Goal: Transaction & Acquisition: Purchase product/service

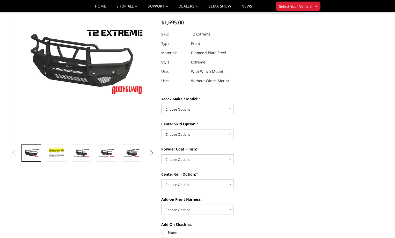
scroll to position [52, 0]
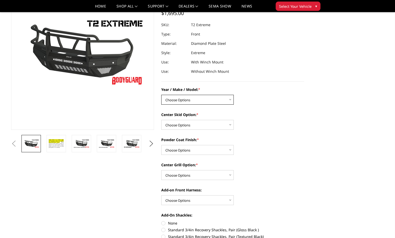
click at [230, 99] on select "Choose Options Chevrolet 19-21 1500 Chevrolet 15-19 2500 / 3500 Chevrolet 20-23…" at bounding box center [197, 100] width 72 height 10
select select "4451"
click at [161, 95] on select "Choose Options Chevrolet 19-21 1500 Chevrolet 15-19 2500 / 3500 Chevrolet 20-23…" at bounding box center [197, 100] width 72 height 10
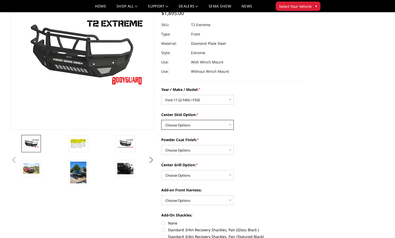
click at [230, 125] on select "Choose Options Standard center skid plate (included) Receiver tube Winch mount …" at bounding box center [197, 125] width 72 height 10
select select "4462"
click at [161, 120] on select "Choose Options Standard center skid plate (included) Receiver tube Winch mount …" at bounding box center [197, 125] width 72 height 10
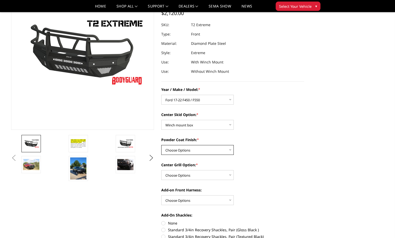
click at [230, 150] on select "Choose Options Bare metal Gloss Black Powder Coat Texture Black Powder Coat" at bounding box center [197, 150] width 72 height 10
select select "4465"
click at [161, 145] on select "Choose Options Bare metal Gloss Black Powder Coat Texture Black Powder Coat" at bounding box center [197, 150] width 72 height 10
click at [230, 175] on select "Choose Options Add expanded metal in center grill Decline this option" at bounding box center [197, 175] width 72 height 10
click at [150, 160] on button "Next" at bounding box center [152, 158] width 8 height 8
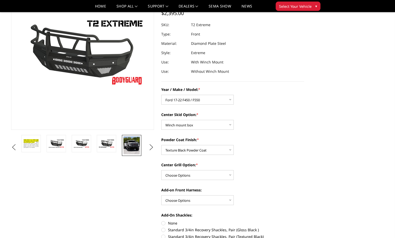
click at [133, 150] on img at bounding box center [131, 145] width 16 height 18
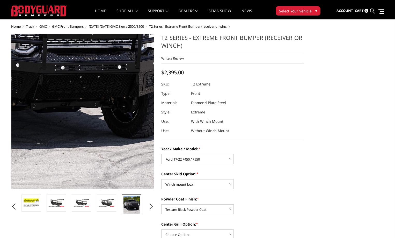
scroll to position [0, 0]
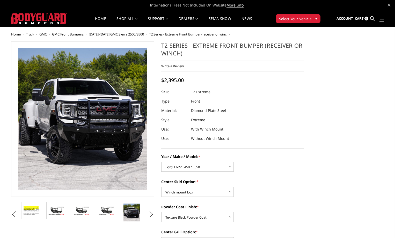
click at [54, 208] on img at bounding box center [56, 210] width 16 height 9
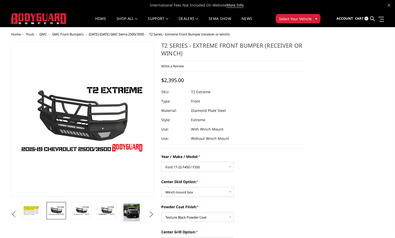
click at [18, 216] on button "Previous" at bounding box center [14, 214] width 8 height 8
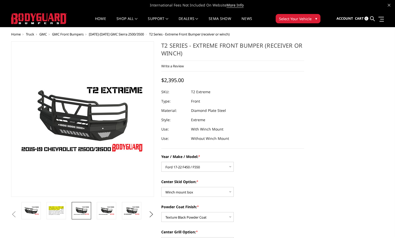
click at [18, 216] on button "Previous" at bounding box center [14, 214] width 8 height 8
click at [148, 213] on button "Next" at bounding box center [152, 214] width 8 height 8
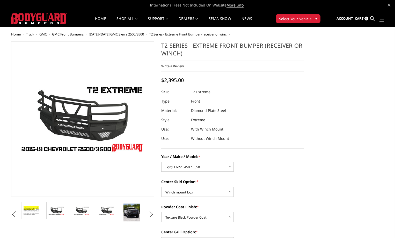
click at [148, 213] on button "Next" at bounding box center [152, 214] width 8 height 8
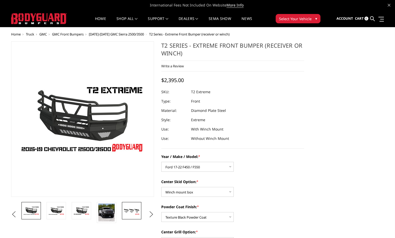
click at [138, 213] on img at bounding box center [131, 210] width 16 height 9
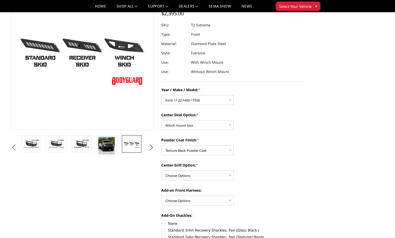
scroll to position [52, 0]
click at [229, 175] on select "Choose Options Add expanded metal in center grill Decline this option" at bounding box center [197, 175] width 72 height 10
select select "4483"
click at [161, 170] on select "Choose Options Add expanded metal in center grill Decline this option" at bounding box center [197, 175] width 72 height 10
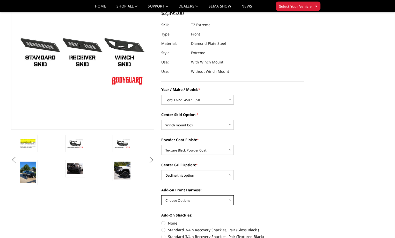
click at [230, 200] on select "Choose Options WITH front camera harness WITHOUT front camera harness" at bounding box center [197, 200] width 72 height 10
select select "4469"
click at [161, 195] on select "Choose Options WITH front camera harness WITHOUT front camera harness" at bounding box center [197, 200] width 72 height 10
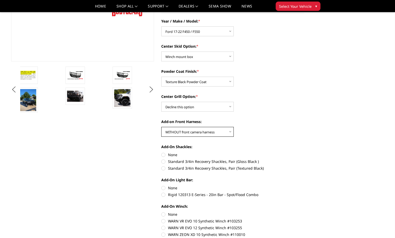
scroll to position [129, 0]
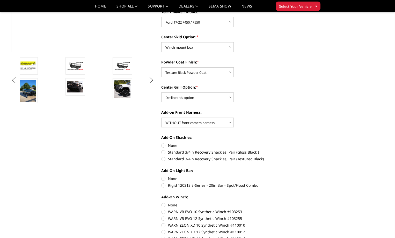
click at [164, 158] on label "Standard 3/4in Recovery Shackles, Pair (Textured Black)" at bounding box center [232, 158] width 143 height 5
click at [304, 150] on input "Standard 3/4in Recovery Shackles, Pair (Textured Black)" at bounding box center [304, 149] width 0 height 0
radio input "true"
click at [163, 185] on label "Rigid 120313 E-Series - 20in Bar - Spot/Flood Combo" at bounding box center [232, 185] width 143 height 5
click at [304, 176] on input "Rigid 120313 E-Series - 20in Bar - Spot/Flood Combo" at bounding box center [304, 176] width 0 height 0
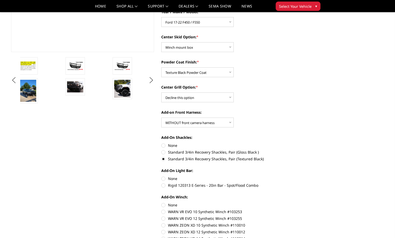
radio input "true"
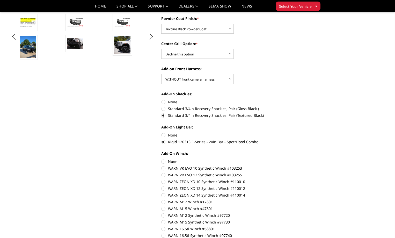
scroll to position [181, 0]
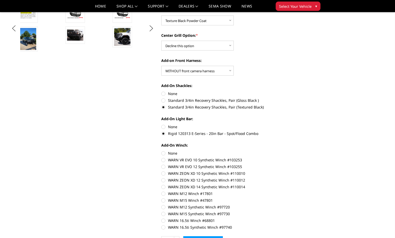
click at [164, 227] on label "WARN 16.5ti Synthetic Winch #97740" at bounding box center [232, 226] width 143 height 5
click at [304, 218] on input "WARN 16.5ti Synthetic Winch #97740" at bounding box center [304, 218] width 0 height 0
radio input "true"
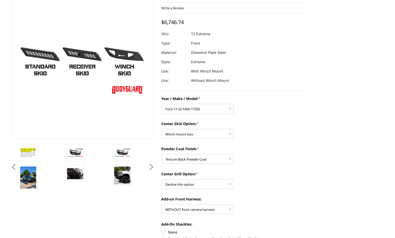
scroll to position [0, 0]
